Goal: Complete application form

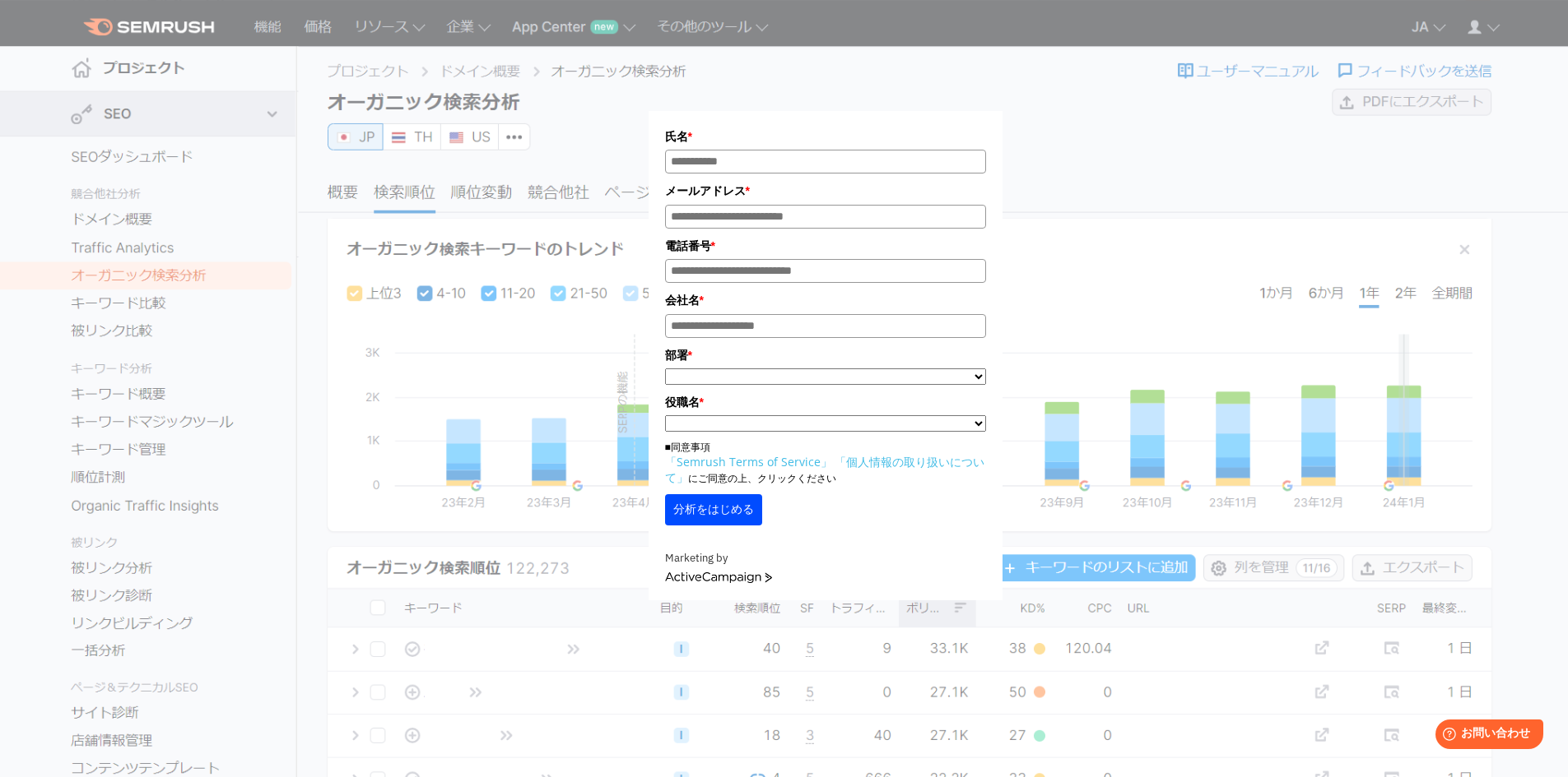
click at [1243, 361] on div "氏名 * メールアドレス * 電話番号 * 会社名 * *" at bounding box center [827, 304] width 1325 height 592
click at [1197, 268] on div "氏名 * メールアドレス * 電話番号 * 会社名 * *" at bounding box center [825, 310] width 823 height 580
click at [1198, 268] on div "氏名 * メールアドレス * 電話番号 * 会社名 * *" at bounding box center [825, 310] width 823 height 580
drag, startPoint x: 338, startPoint y: 174, endPoint x: 327, endPoint y: 193, distance: 22.0
click at [333, 177] on div "氏名 * メールアドレス * 電話番号 * 会社名 * *" at bounding box center [827, 304] width 1325 height 592
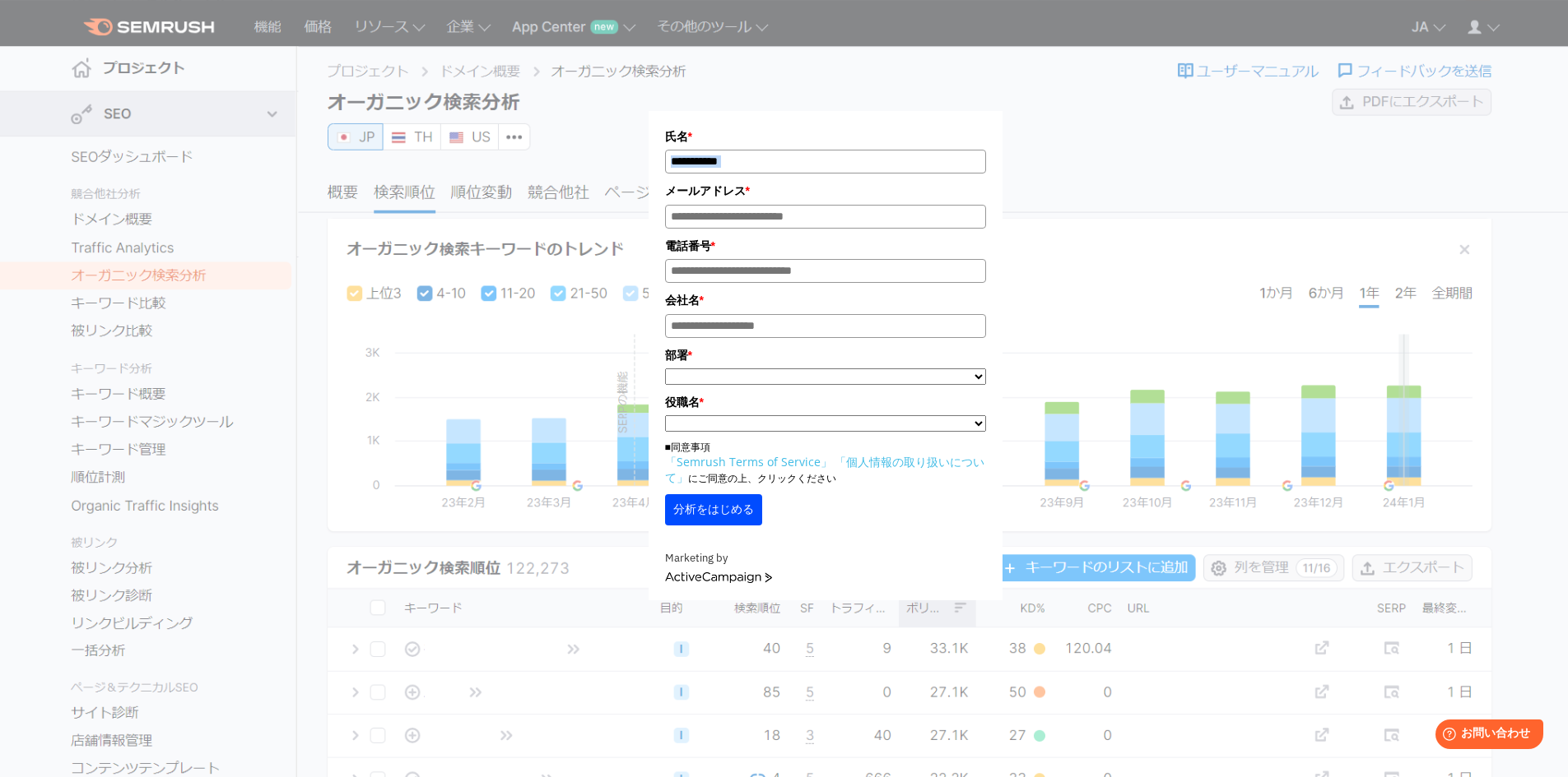
click at [738, 505] on button "分析をはじめる" at bounding box center [713, 510] width 97 height 31
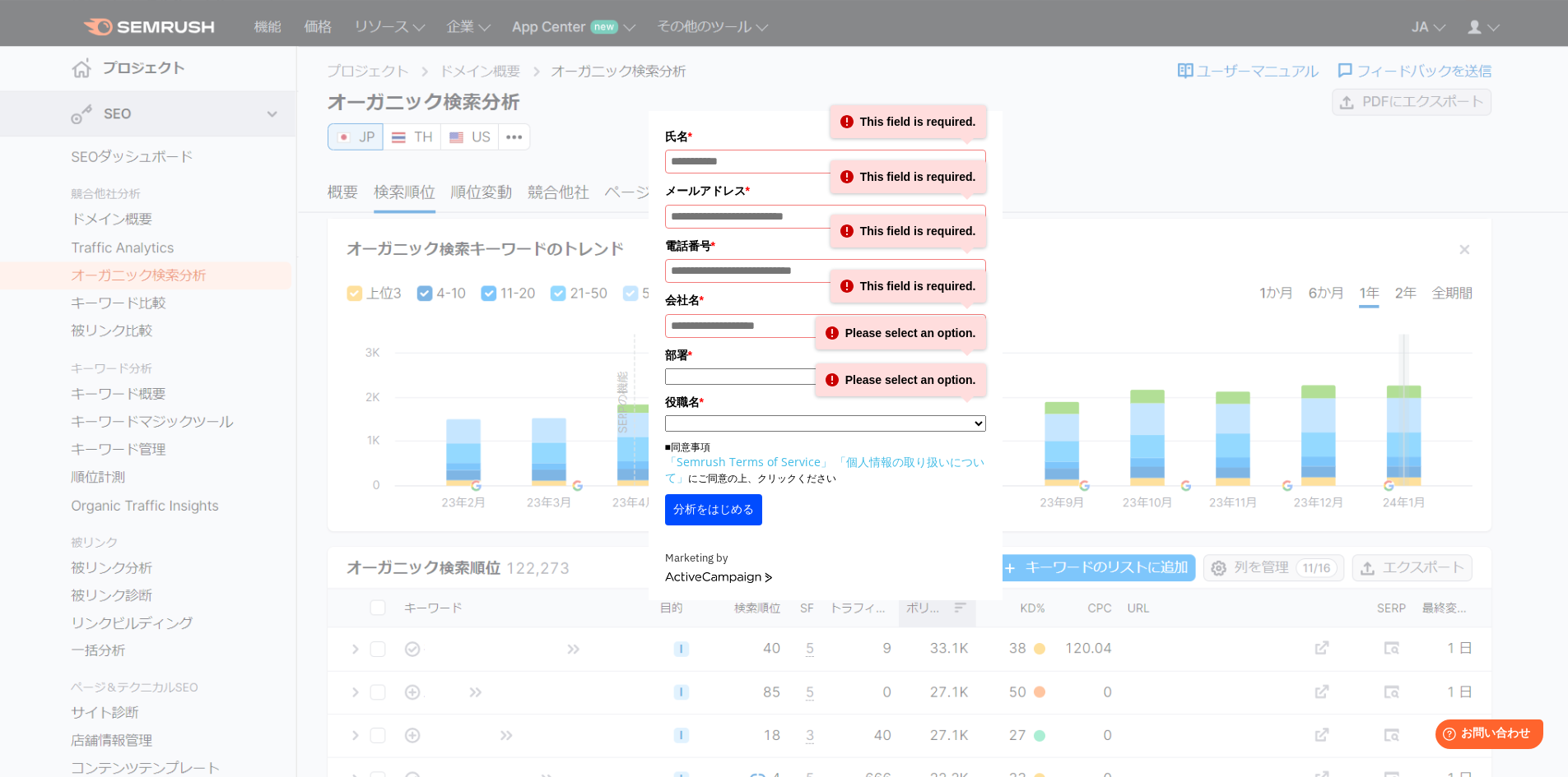
click at [1289, 474] on div "氏名 * This field is required. メールアドレス * This field is required. 電話番号 * This fiel…" at bounding box center [827, 304] width 1325 height 592
